Goal: Task Accomplishment & Management: Complete application form

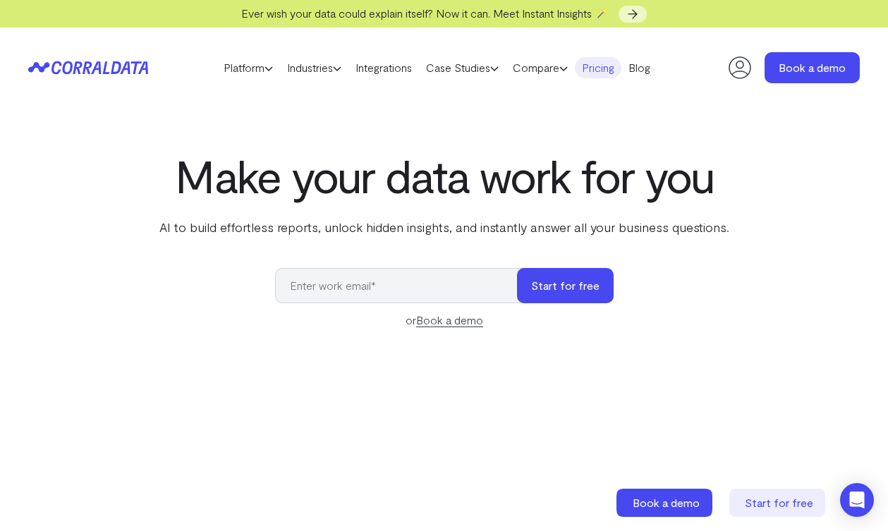
click at [610, 66] on link "Pricing" at bounding box center [598, 67] width 47 height 21
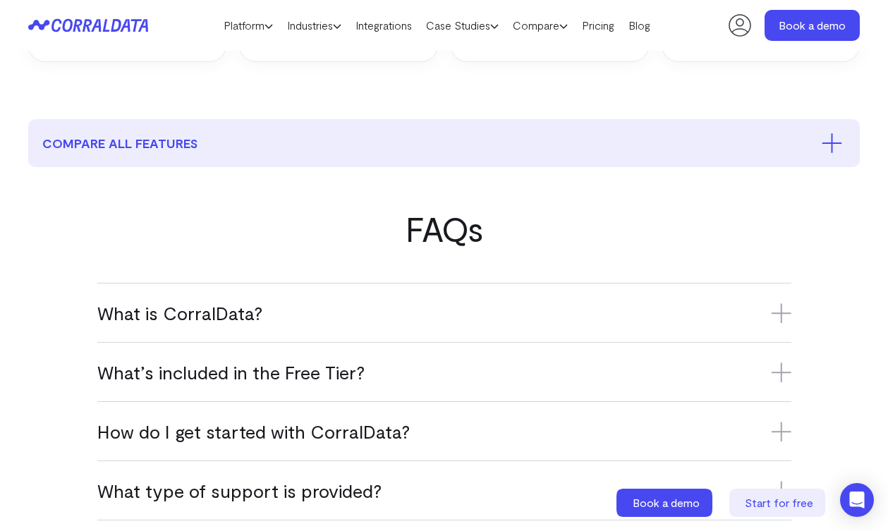
scroll to position [807, 0]
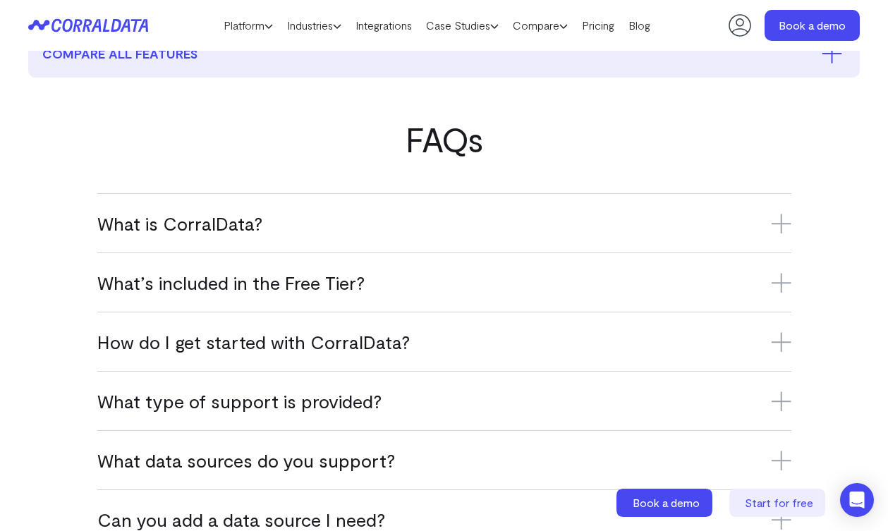
click at [781, 293] on icon at bounding box center [781, 283] width 0 height 20
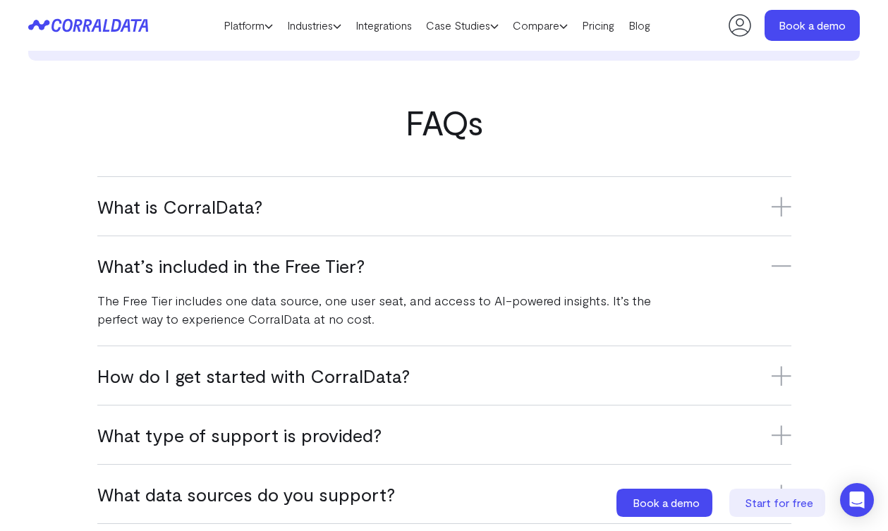
scroll to position [828, 0]
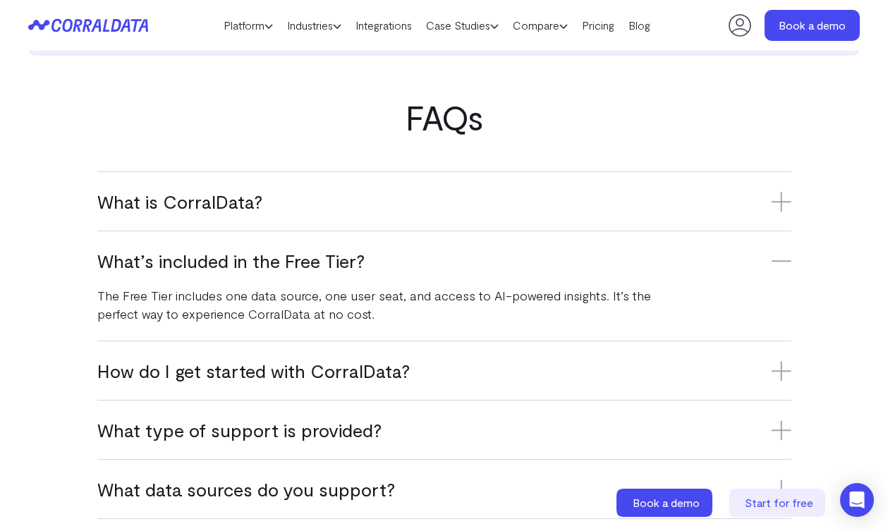
click at [783, 373] on div "How do I get started with CorralData? Sign up for the Free Tier, connect your f…" at bounding box center [444, 370] width 694 height 59
click at [777, 371] on icon at bounding box center [782, 371] width 20 height 0
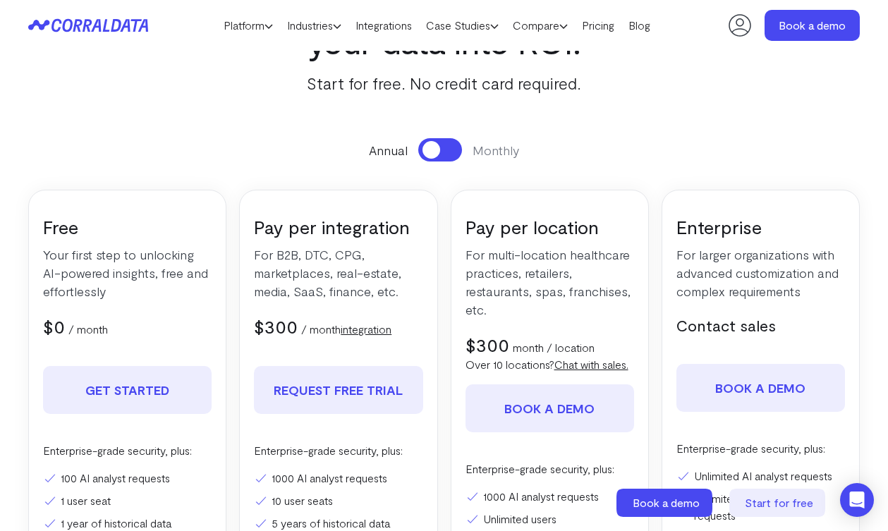
scroll to position [128, 0]
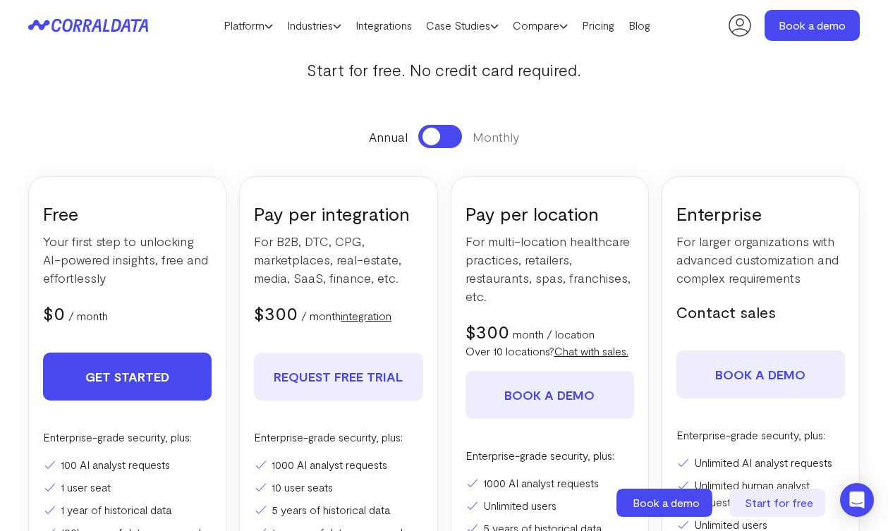
click at [142, 382] on link "Get Started" at bounding box center [127, 377] width 169 height 48
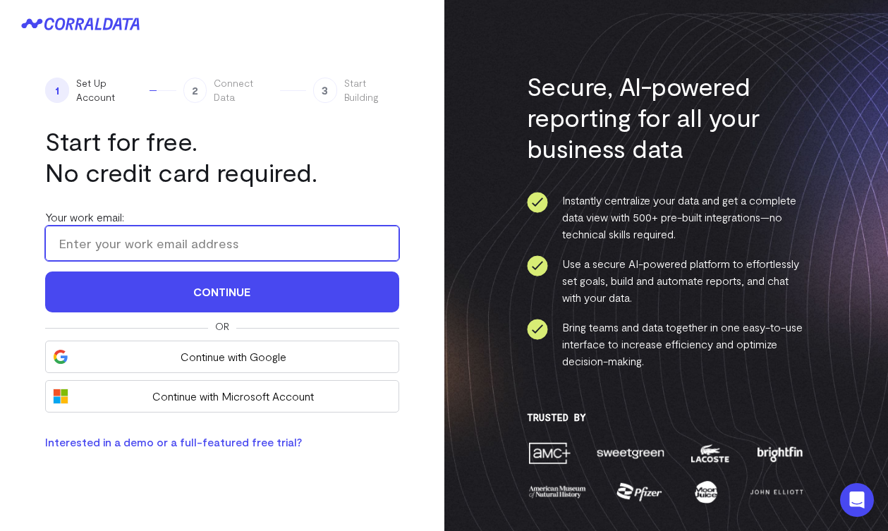
click at [229, 246] on input "Your work email:" at bounding box center [222, 243] width 354 height 35
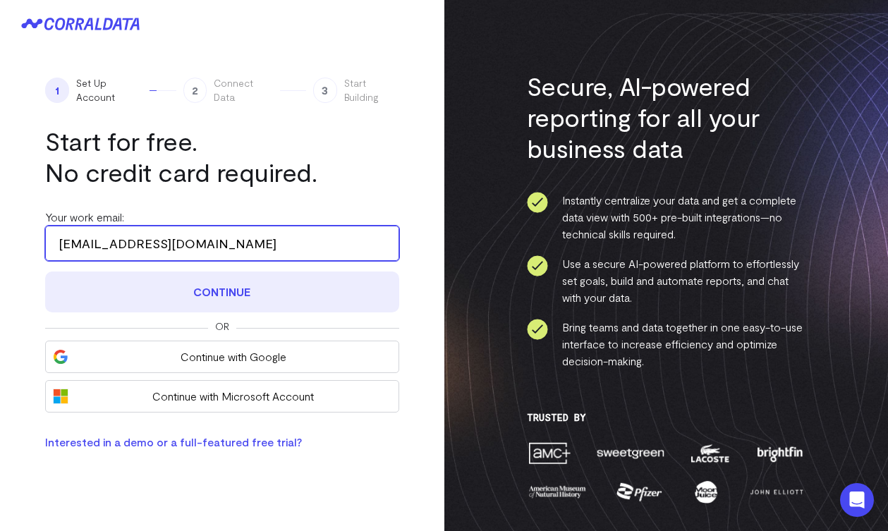
type input "maham@joincloudcure.com"
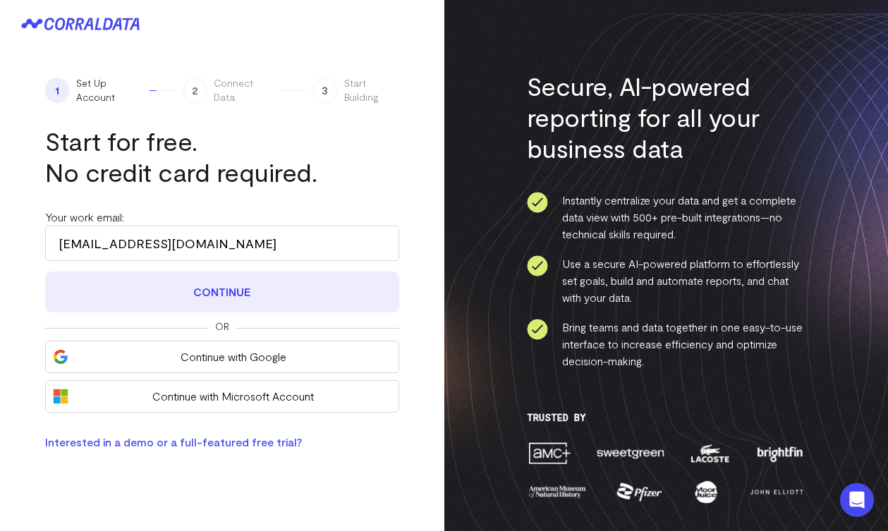
click at [193, 293] on button "Continue" at bounding box center [222, 292] width 354 height 41
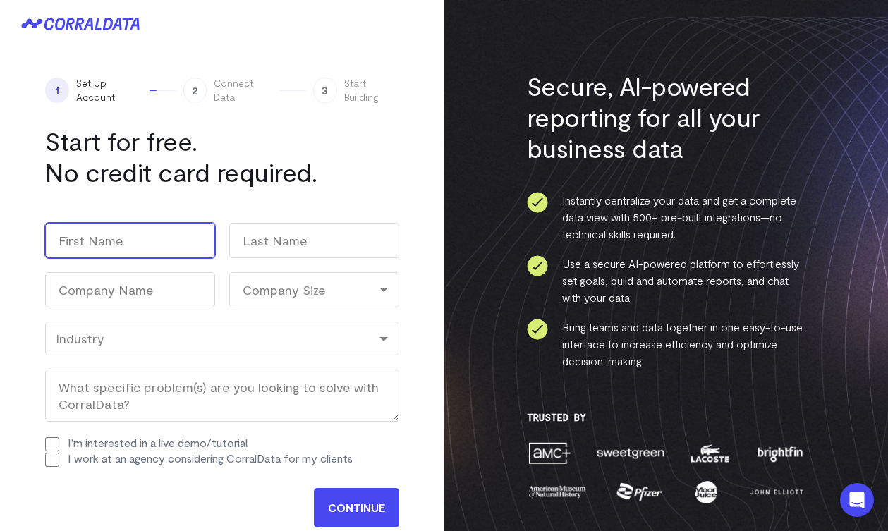
click at [193, 252] on input "First" at bounding box center [130, 240] width 170 height 35
type input "maham"
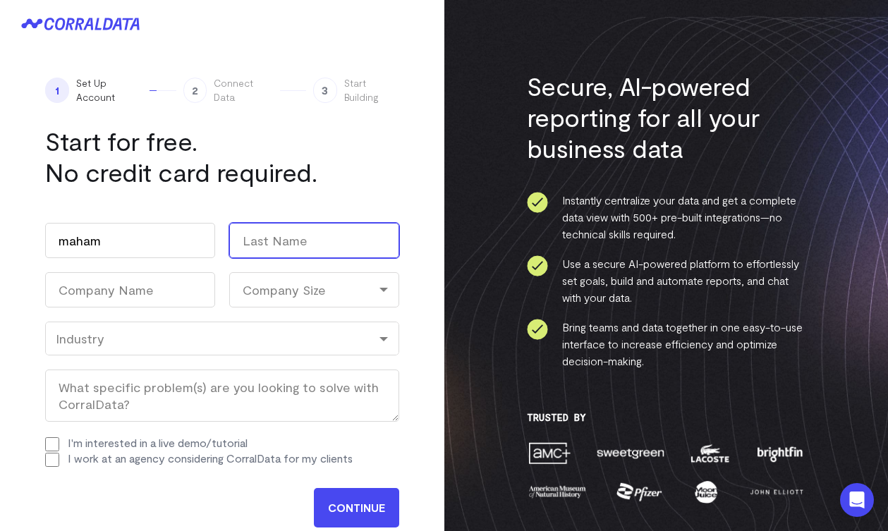
click at [266, 249] on input "Last" at bounding box center [314, 240] width 170 height 35
type input "test"
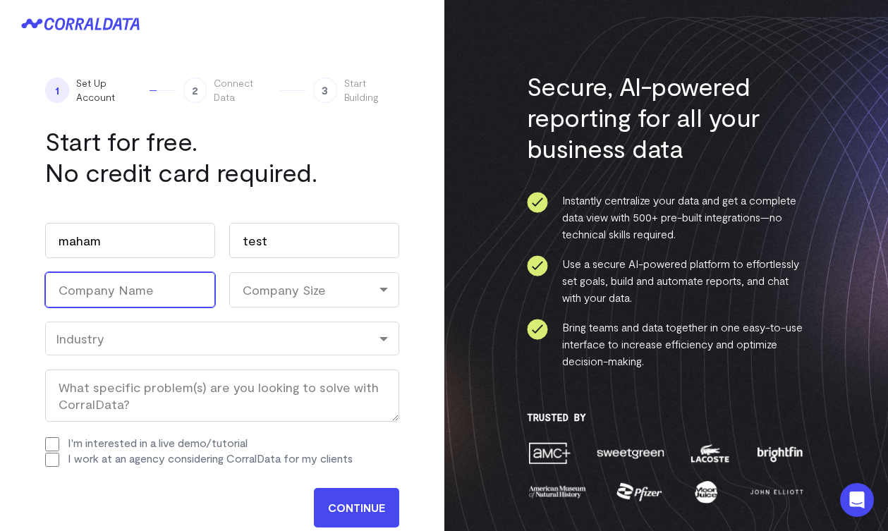
click at [179, 294] on input "Company Name (Required)" at bounding box center [130, 289] width 170 height 35
type input "cloudcure"
click at [274, 297] on div "Company Size" at bounding box center [314, 289] width 170 height 35
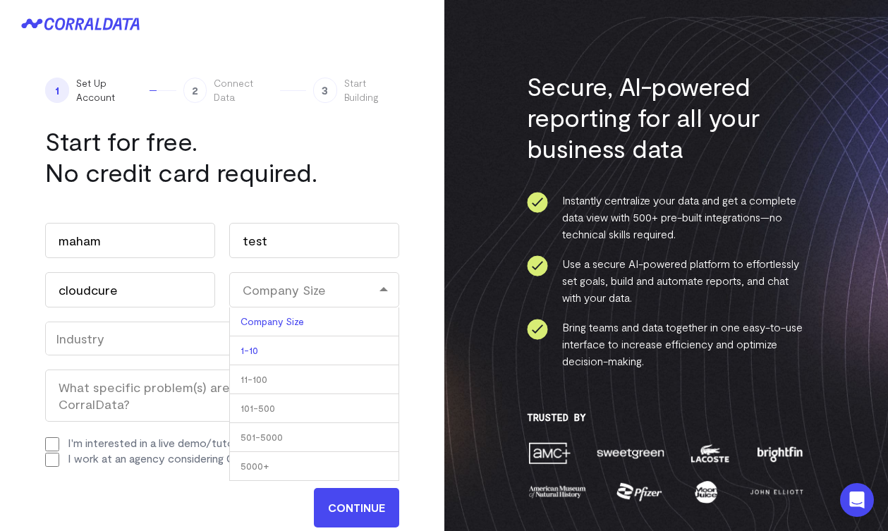
click at [260, 351] on li "1-10" at bounding box center [314, 351] width 170 height 29
select select "1-10"
click at [141, 342] on div "Industry" at bounding box center [222, 339] width 333 height 16
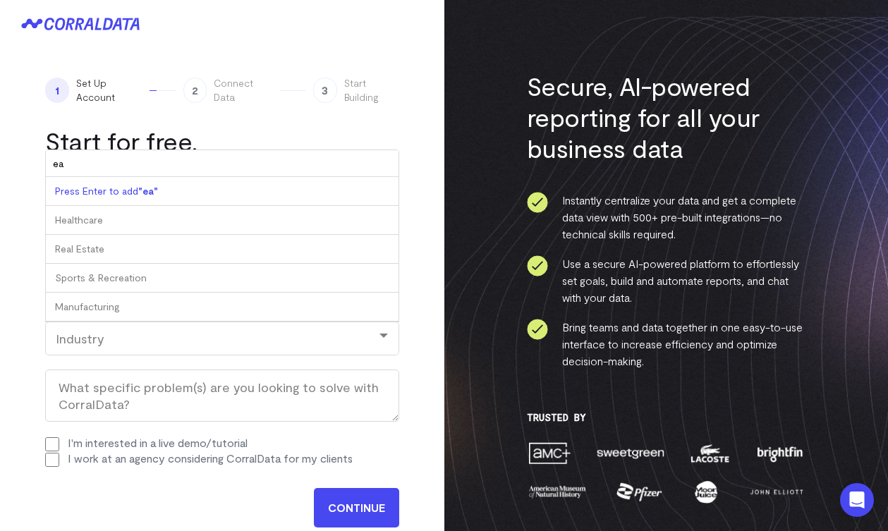
type input "e"
type input "heal"
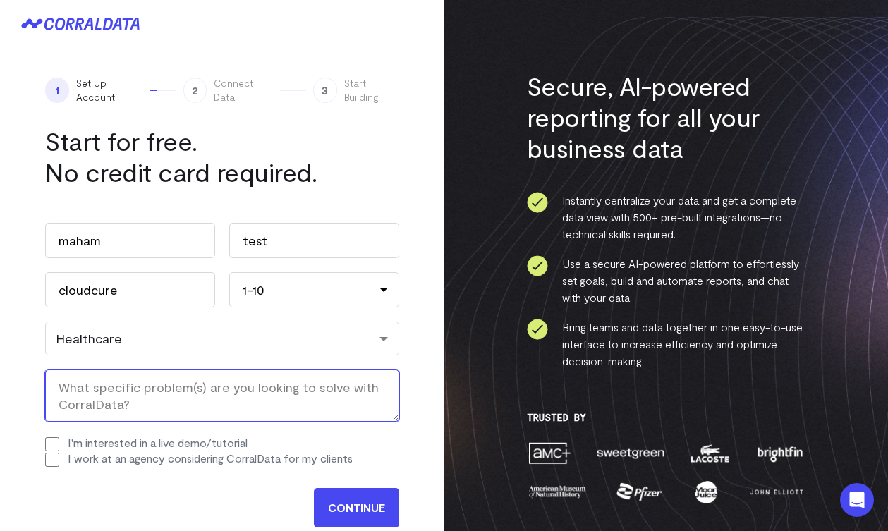
click at [118, 412] on textarea "What specific problem(s) are you looking to solve with CorralData? (Required)" at bounding box center [222, 396] width 354 height 52
type textarea "r"
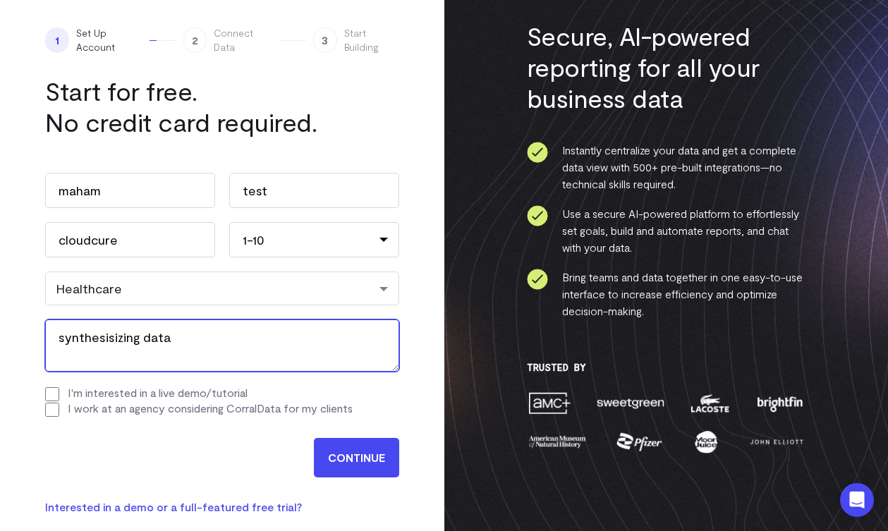
scroll to position [72, 0]
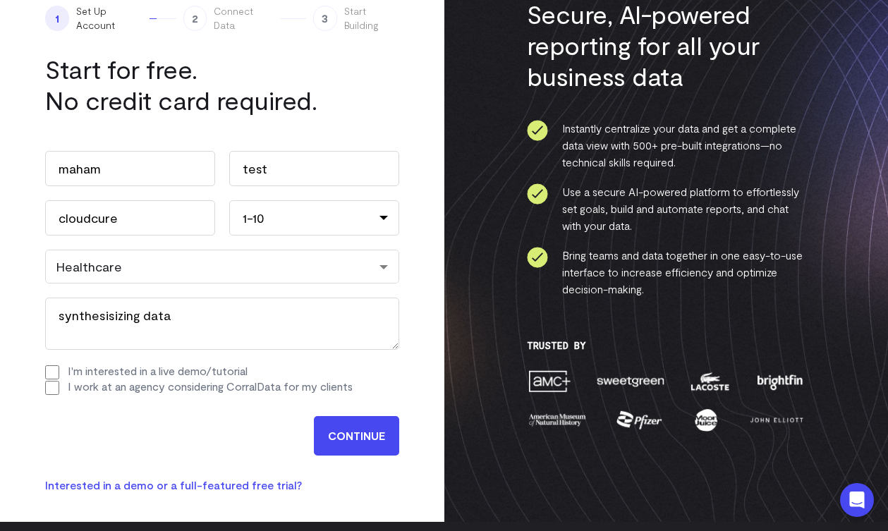
click at [390, 430] on form "Work email (Required) maham@joincloudcure.com Name maham First test Last Compan…" at bounding box center [222, 296] width 354 height 319
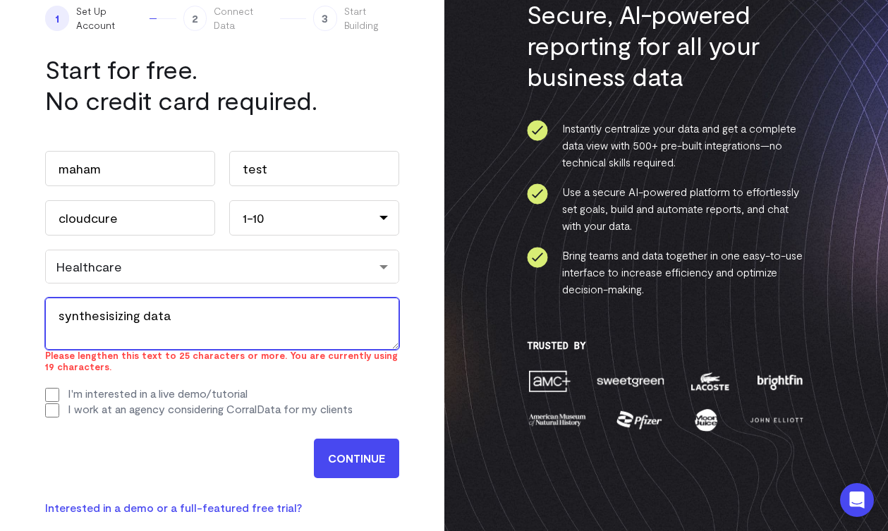
click at [207, 313] on textarea "synthesisizing data" at bounding box center [222, 324] width 354 height 52
click at [206, 313] on textarea "synthesisizing data" at bounding box center [222, 324] width 354 height 52
click at [205, 314] on textarea "synthesisizing data" at bounding box center [222, 324] width 354 height 52
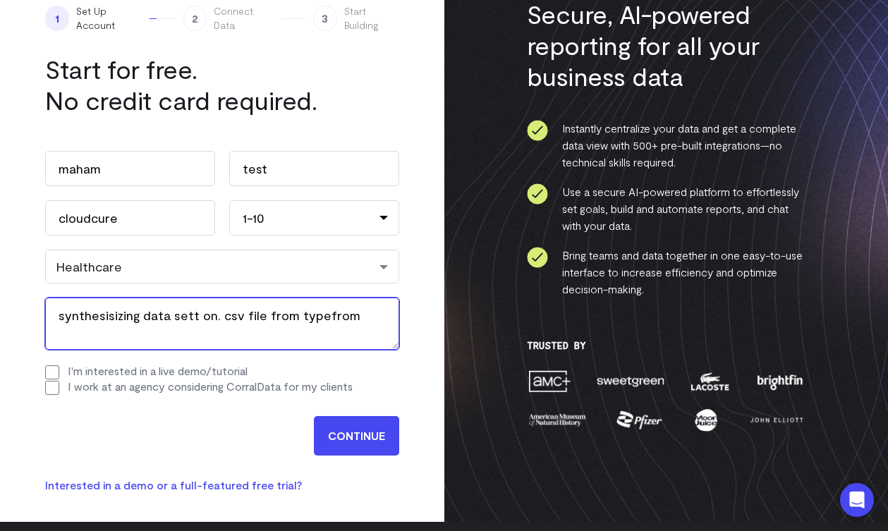
type textarea "synthesisizing data sett on. csv file from typefrom"
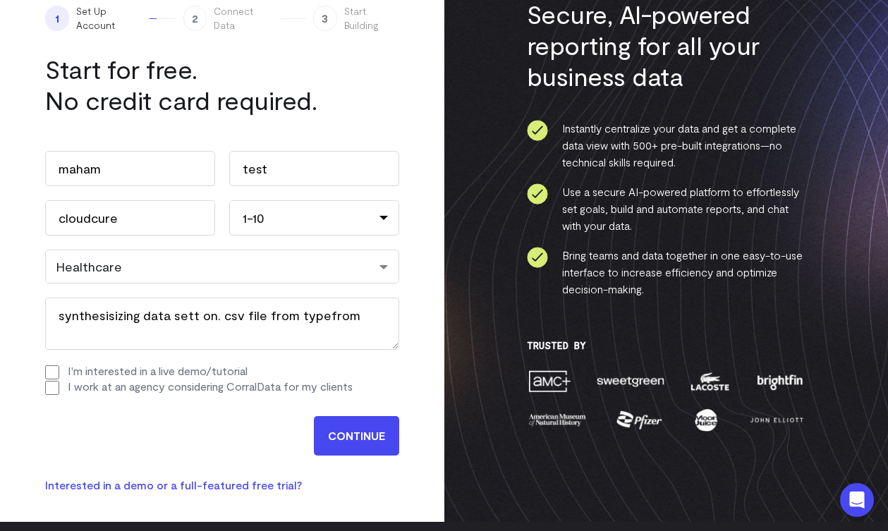
click at [195, 364] on label "I'm interested in a live demo/tutorial" at bounding box center [158, 370] width 180 height 13
click at [59, 366] on input "I'm interested in a live demo/tutorial" at bounding box center [52, 373] width 14 height 14
checkbox input "true"
click at [315, 421] on input "CONTINUE" at bounding box center [356, 436] width 85 height 40
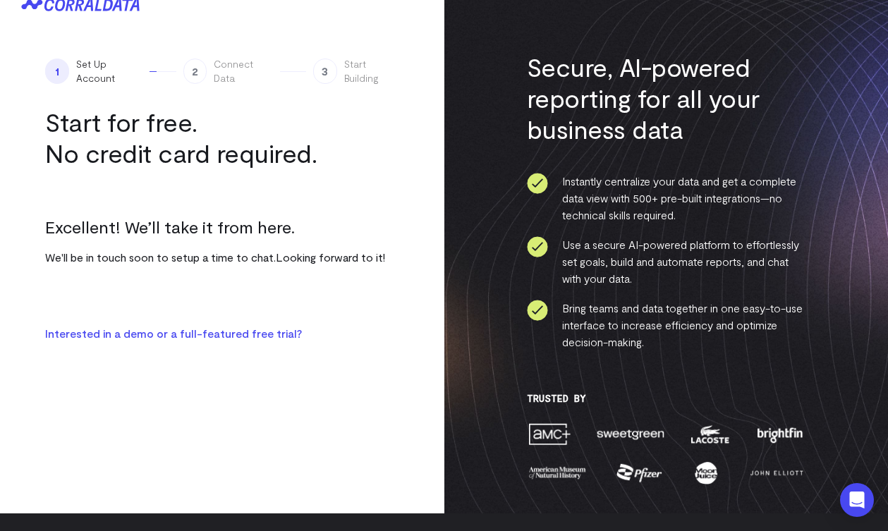
scroll to position [0, 0]
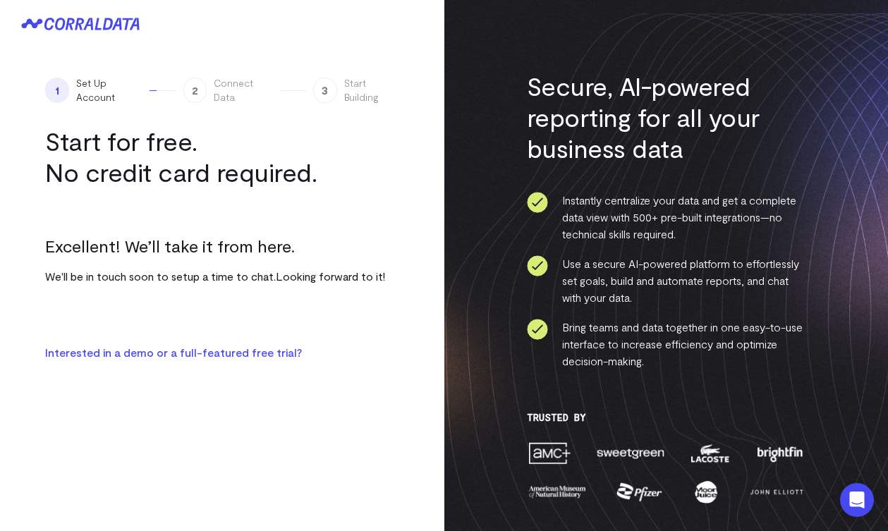
click at [171, 228] on div "Excellent! We’ll take it from here. We'll be in touch soon to setup a time to c…" at bounding box center [222, 266] width 354 height 114
click at [172, 353] on link "Interested in a demo or a full-featured free trial?" at bounding box center [173, 352] width 257 height 13
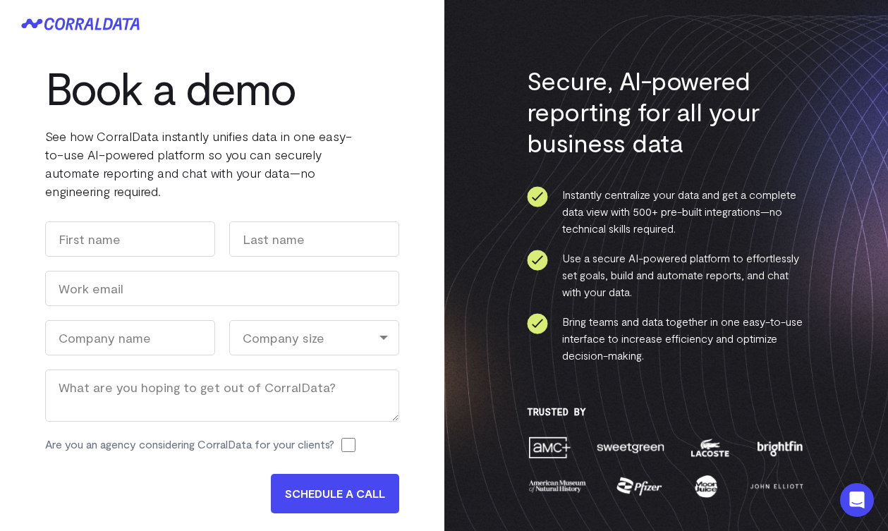
click at [176, 261] on div "Name First Last Work Email (Required) Company Name (Required) Company Size (Req…" at bounding box center [222, 345] width 354 height 246
